Goal: Check status: Check status

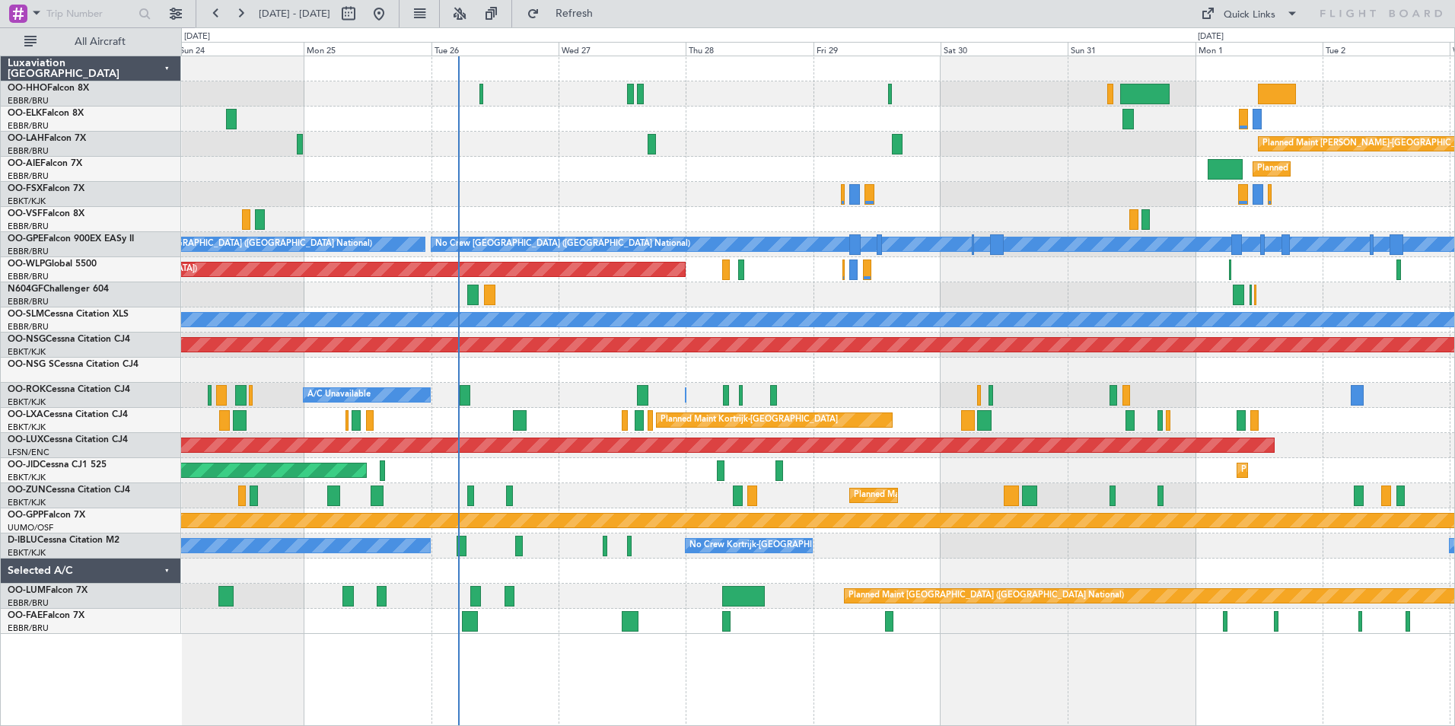
click at [303, 127] on div "Planned Maint [PERSON_NAME]-[GEOGRAPHIC_DATA][PERSON_NAME] ([GEOGRAPHIC_DATA][P…" at bounding box center [817, 344] width 1273 height 577
click at [103, 39] on span "All Aircraft" at bounding box center [100, 42] width 121 height 11
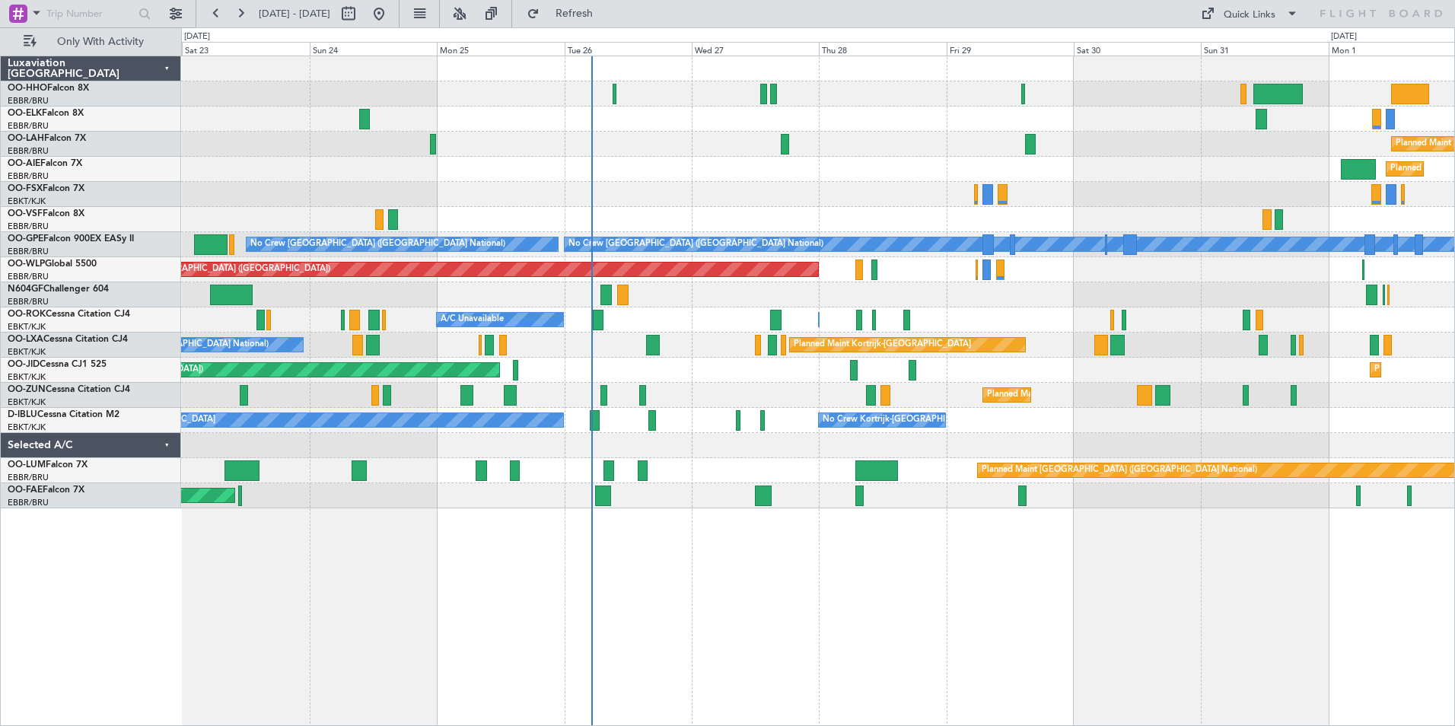
click at [469, 525] on div "Planned Maint [PERSON_NAME]-[GEOGRAPHIC_DATA][PERSON_NAME] ([GEOGRAPHIC_DATA][P…" at bounding box center [818, 391] width 1274 height 670
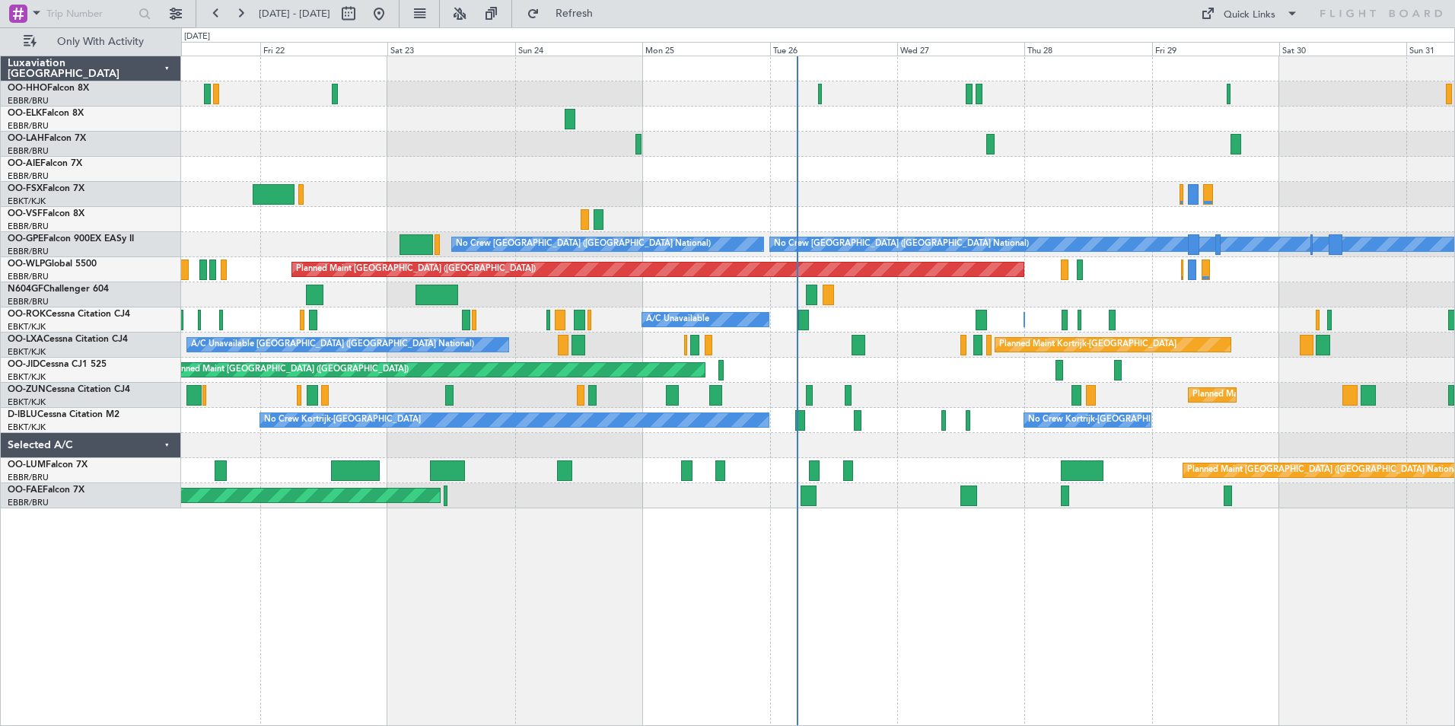
click at [452, 166] on div "Planned Maint [GEOGRAPHIC_DATA] ([GEOGRAPHIC_DATA])" at bounding box center [817, 169] width 1273 height 25
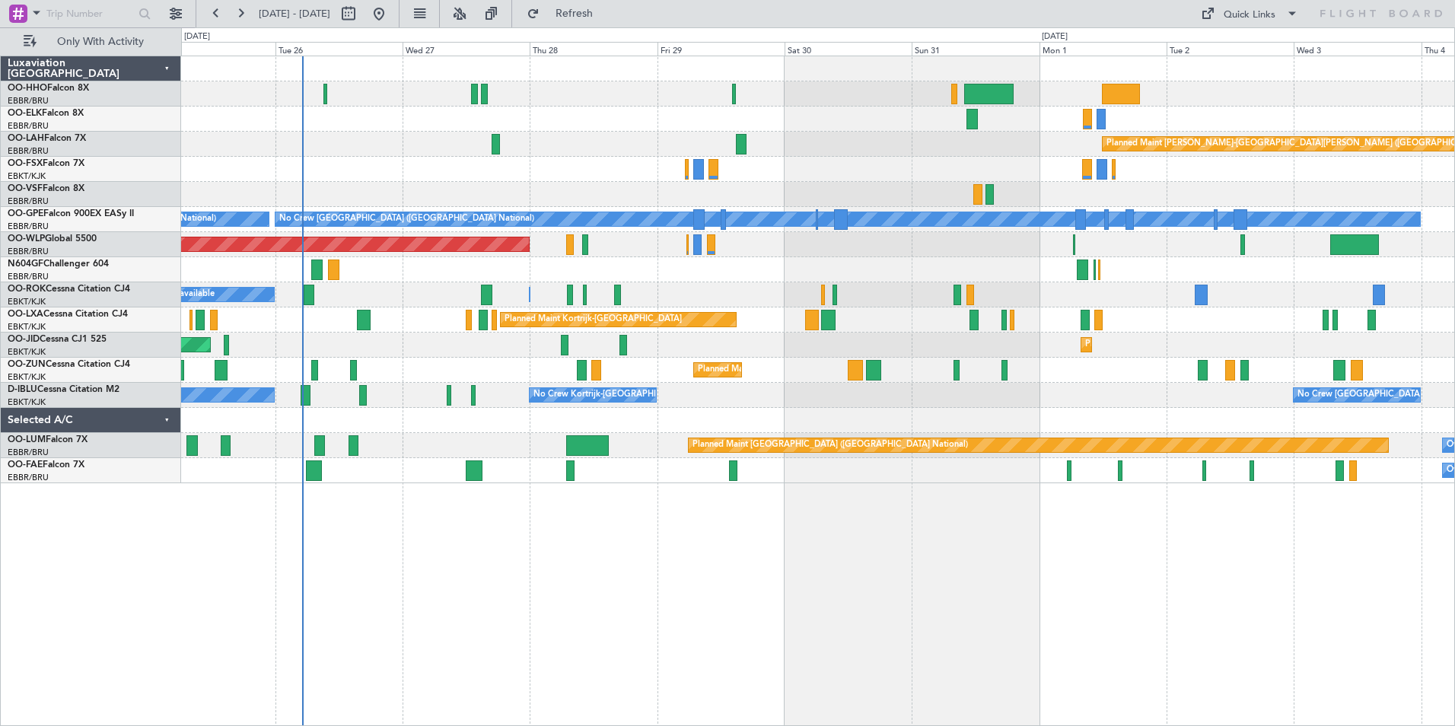
click at [268, 358] on div "Planned Maint [PERSON_NAME]-[GEOGRAPHIC_DATA][PERSON_NAME] ([GEOGRAPHIC_DATA][P…" at bounding box center [817, 269] width 1273 height 427
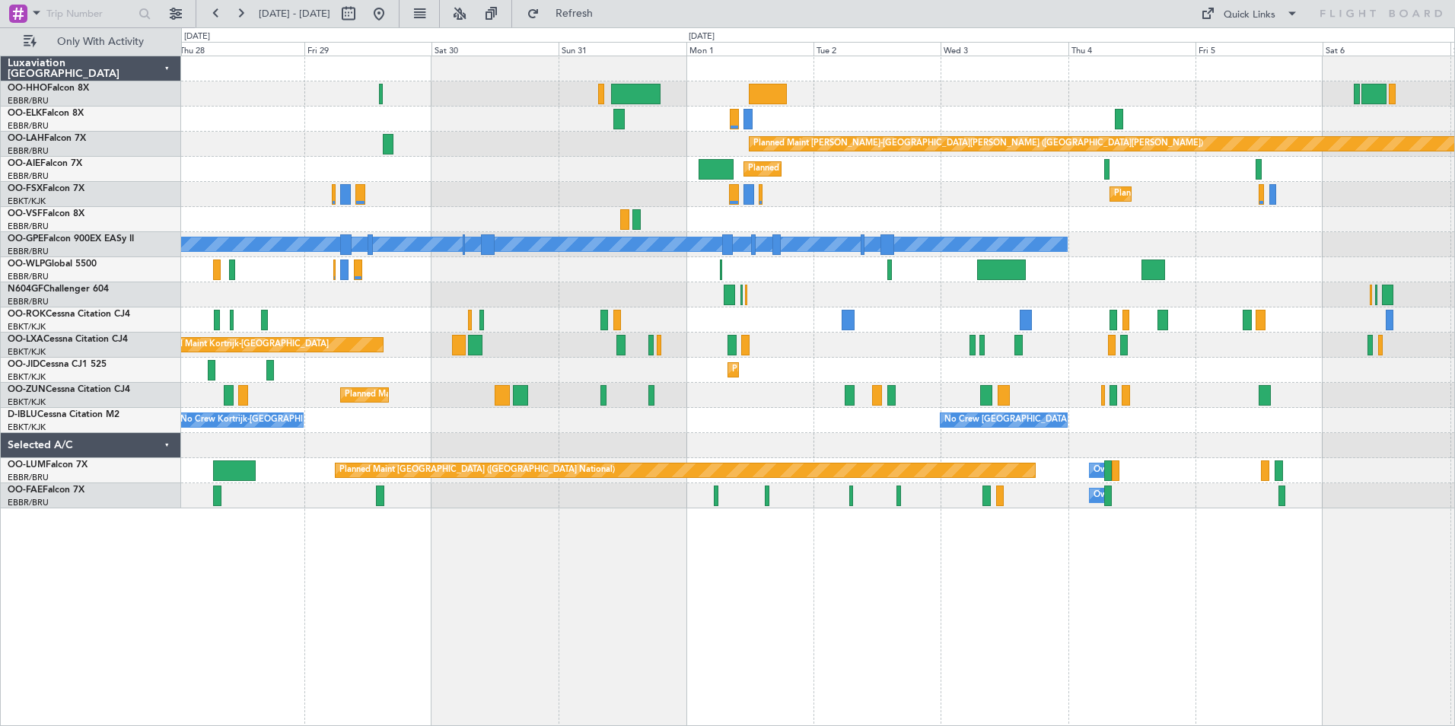
click at [888, 539] on div "Planned Maint Kortrijk-[GEOGRAPHIC_DATA] Planned [GEOGRAPHIC_DATA][PERSON_NAME]…" at bounding box center [818, 391] width 1274 height 670
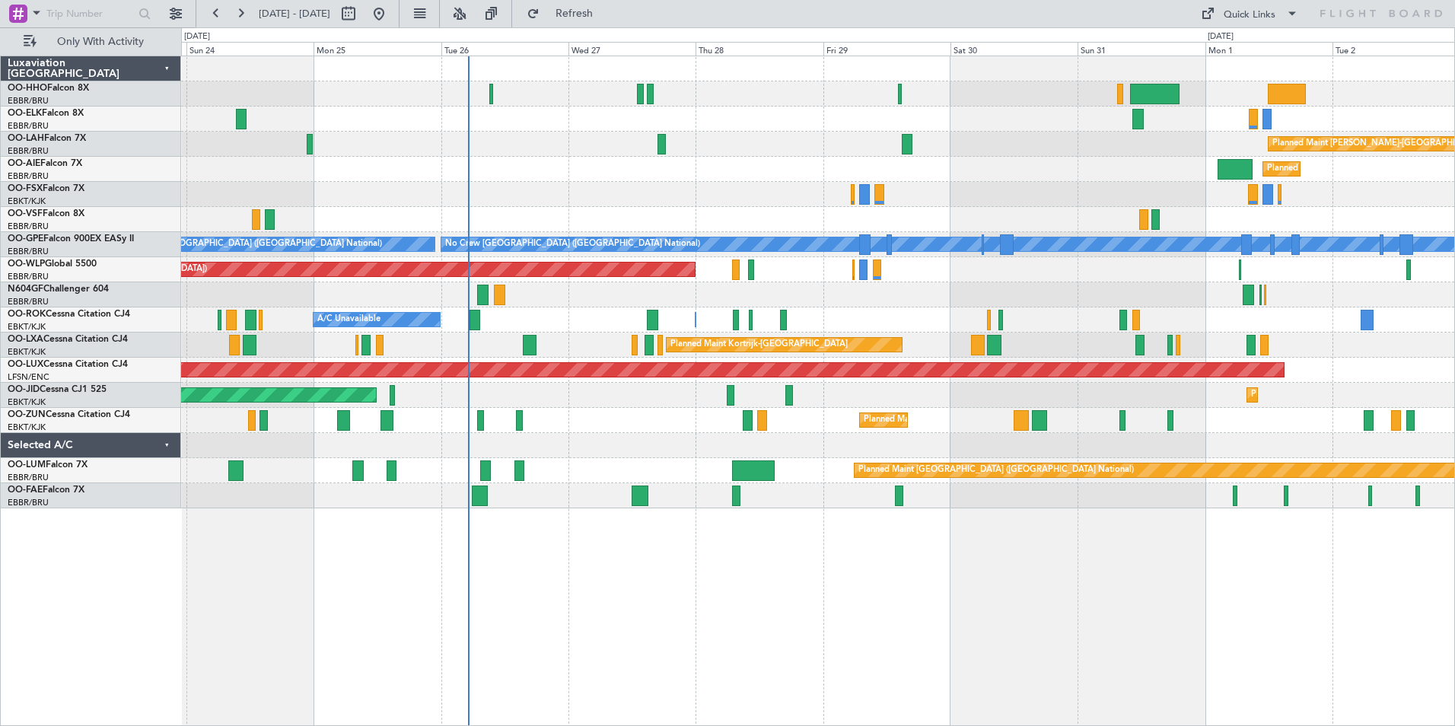
click at [935, 332] on div "Planned Maint [PERSON_NAME]-[GEOGRAPHIC_DATA][PERSON_NAME] ([GEOGRAPHIC_DATA][P…" at bounding box center [817, 282] width 1273 height 452
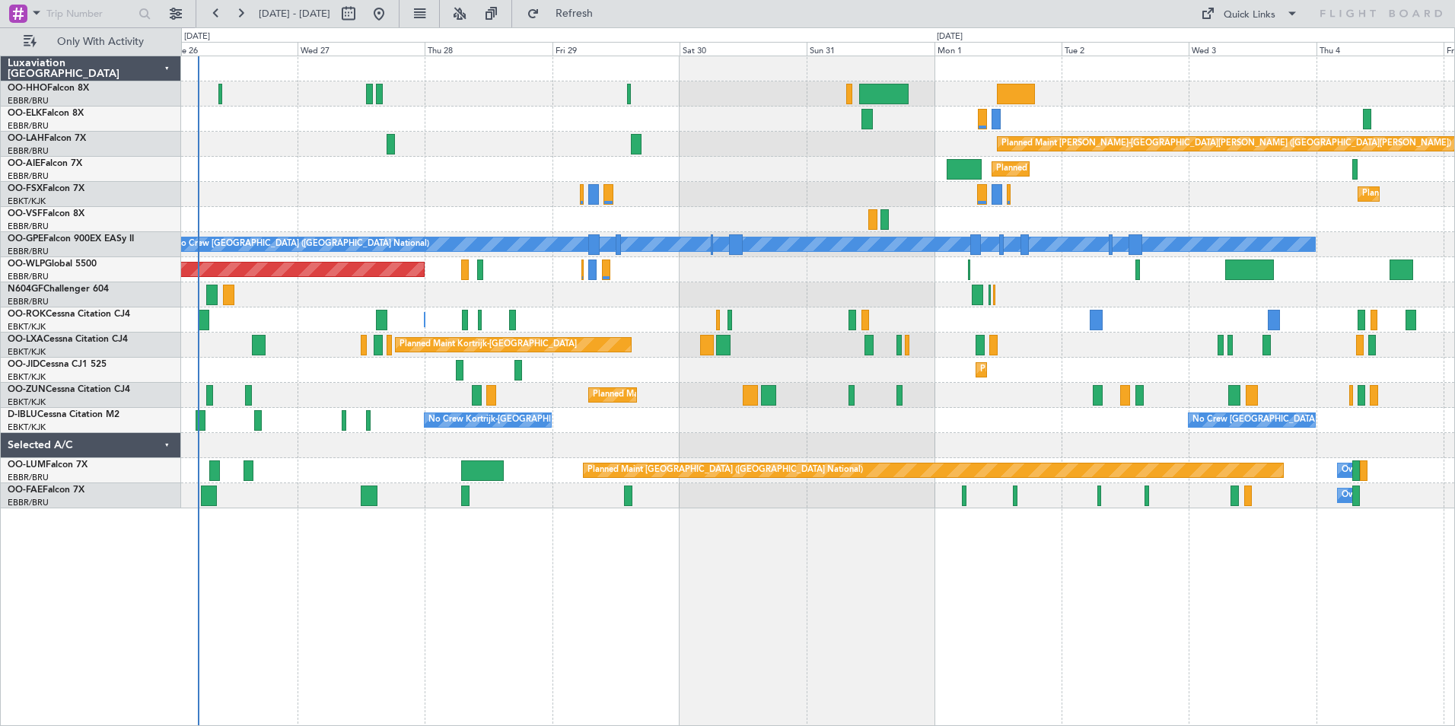
click at [487, 129] on div "Planned Maint [PERSON_NAME]-[GEOGRAPHIC_DATA][PERSON_NAME] ([GEOGRAPHIC_DATA][P…" at bounding box center [817, 282] width 1273 height 452
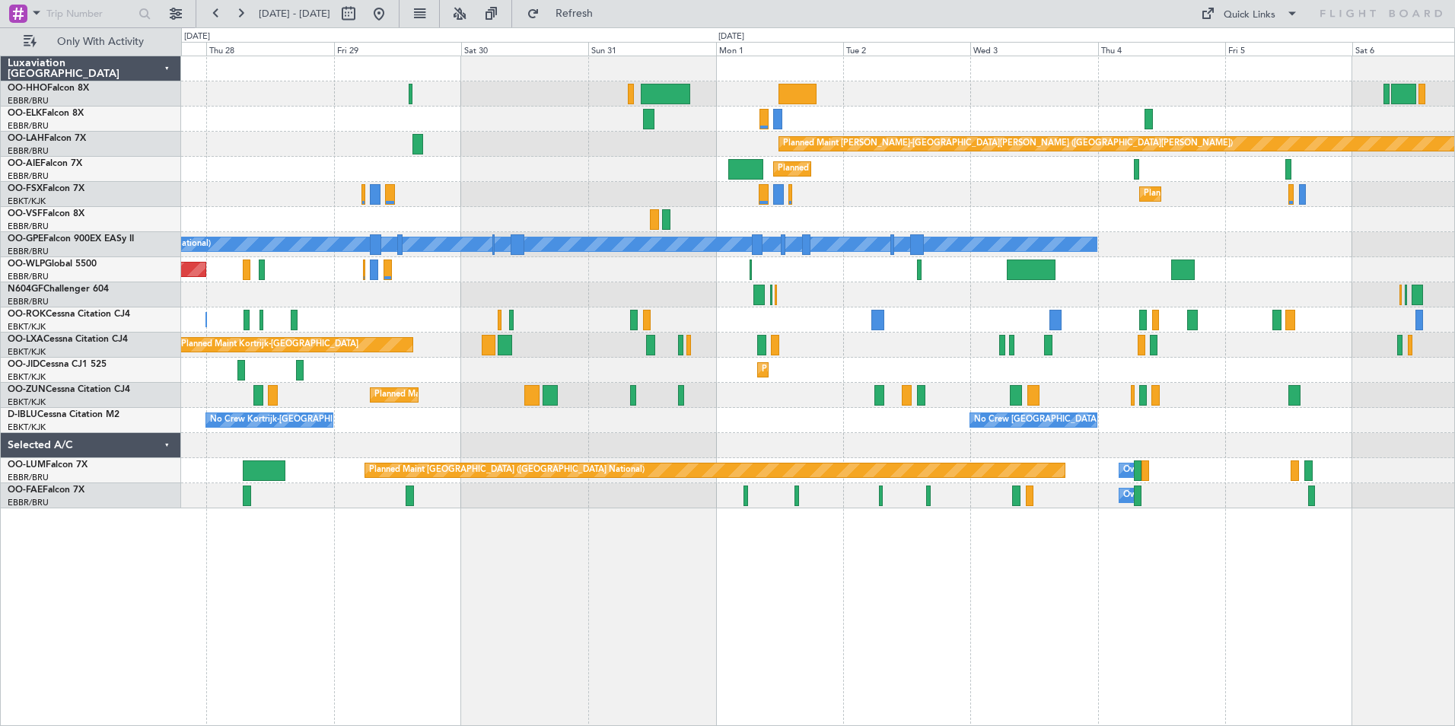
click at [966, 202] on div "Planned Maint Kortrijk-[GEOGRAPHIC_DATA] Planned Maint [GEOGRAPHIC_DATA]-[GEOGR…" at bounding box center [817, 194] width 1273 height 25
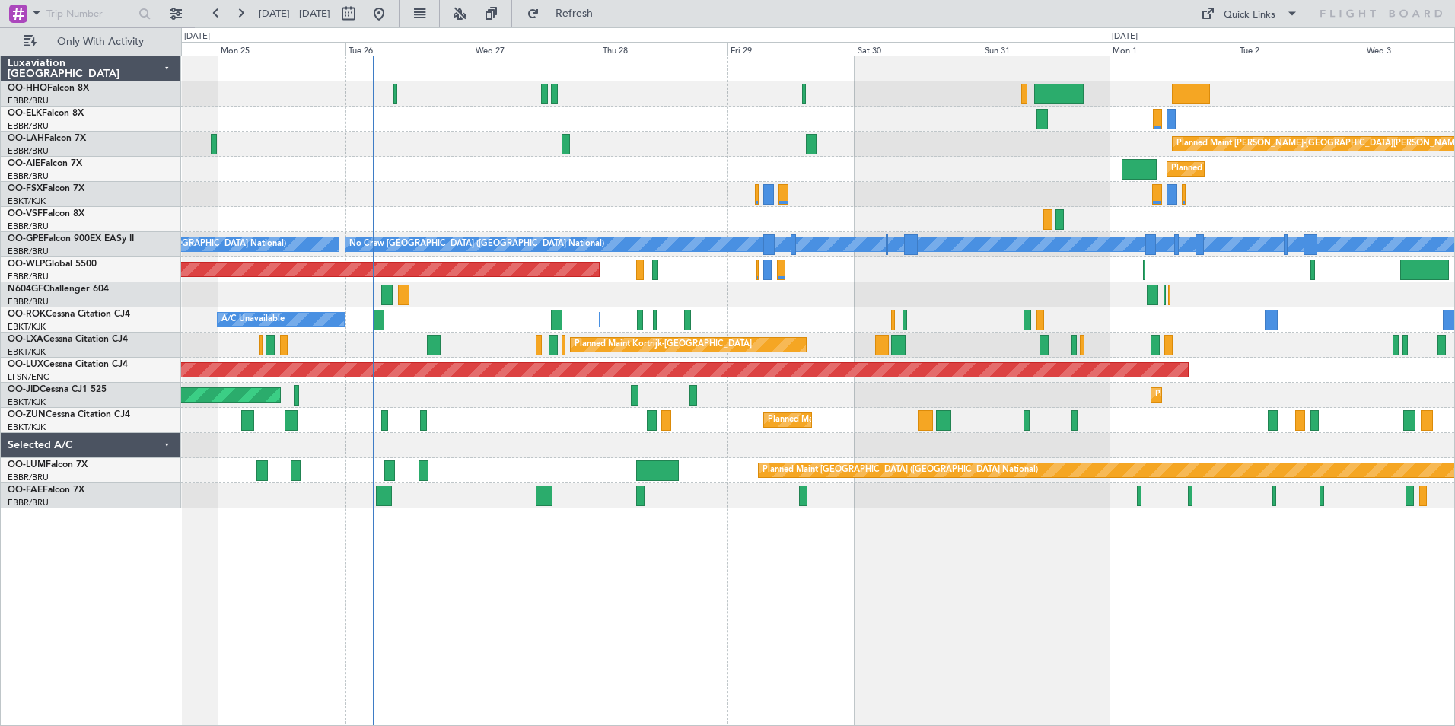
click at [890, 196] on div "Planned Maint Kortrijk-[GEOGRAPHIC_DATA]" at bounding box center [817, 194] width 1273 height 25
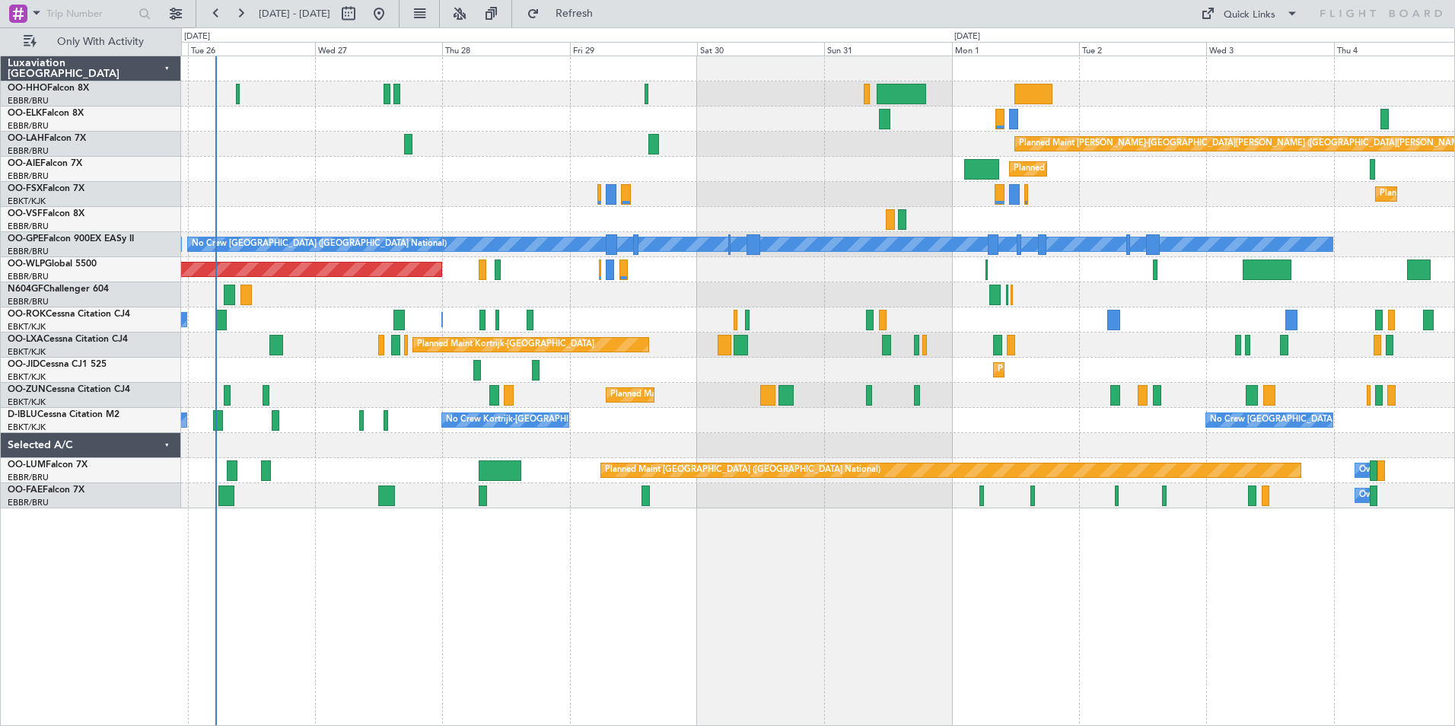
click at [344, 171] on div "Planned Maint [GEOGRAPHIC_DATA] ([GEOGRAPHIC_DATA])" at bounding box center [817, 169] width 1273 height 25
